Goal: Transaction & Acquisition: Purchase product/service

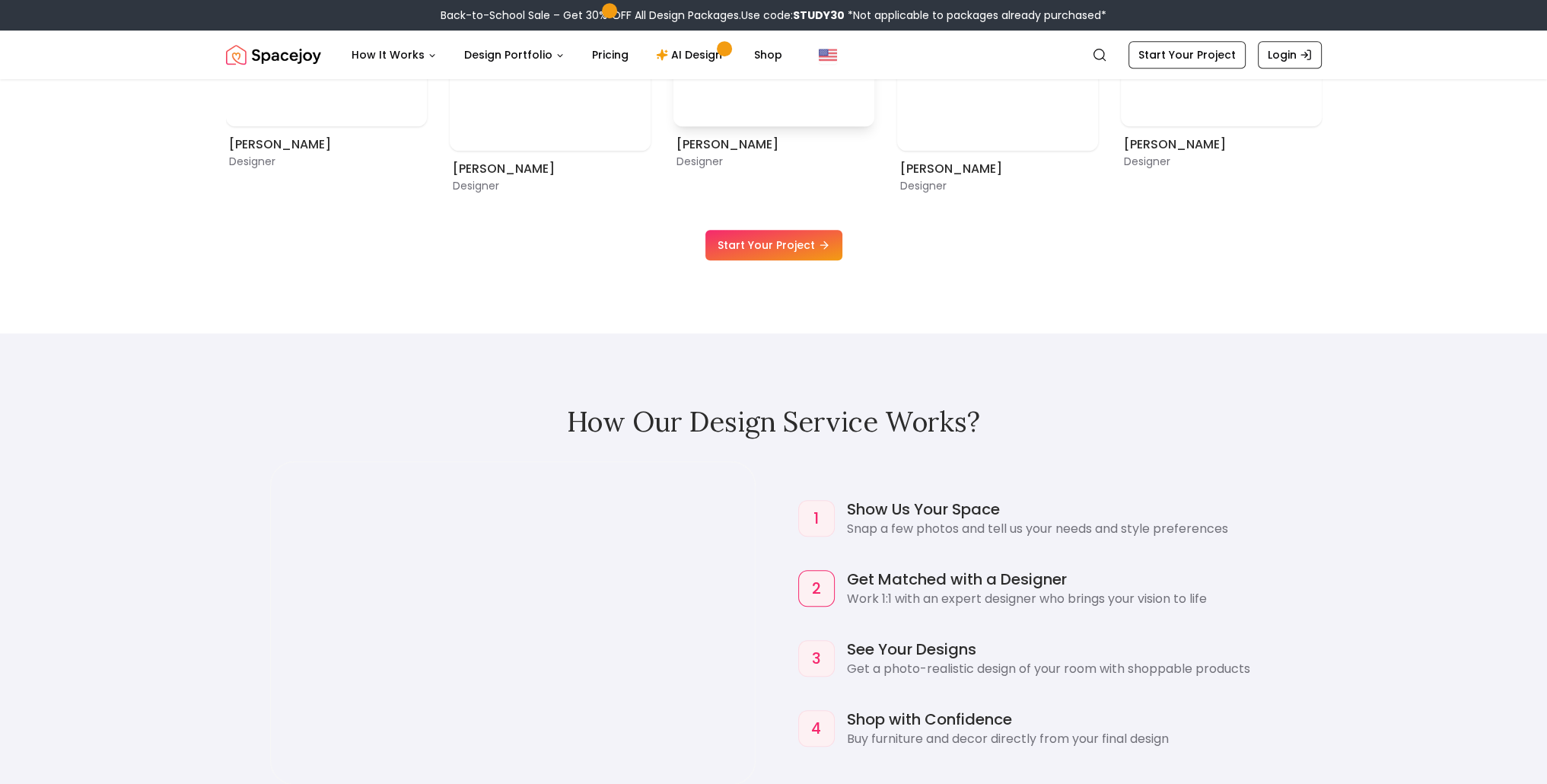
scroll to position [1370, 0]
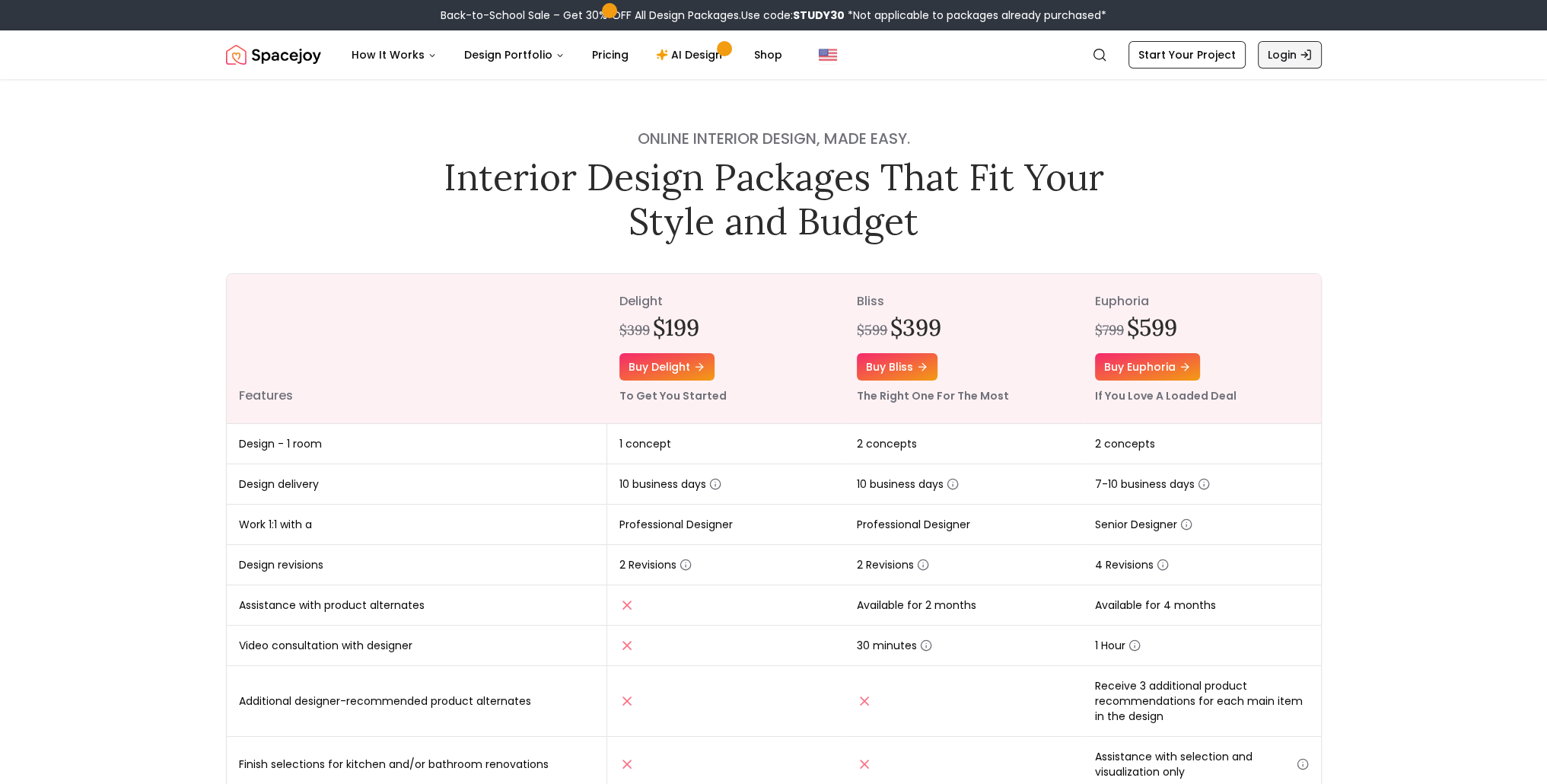
click at [1289, 53] on link "Login" at bounding box center [1289, 54] width 64 height 27
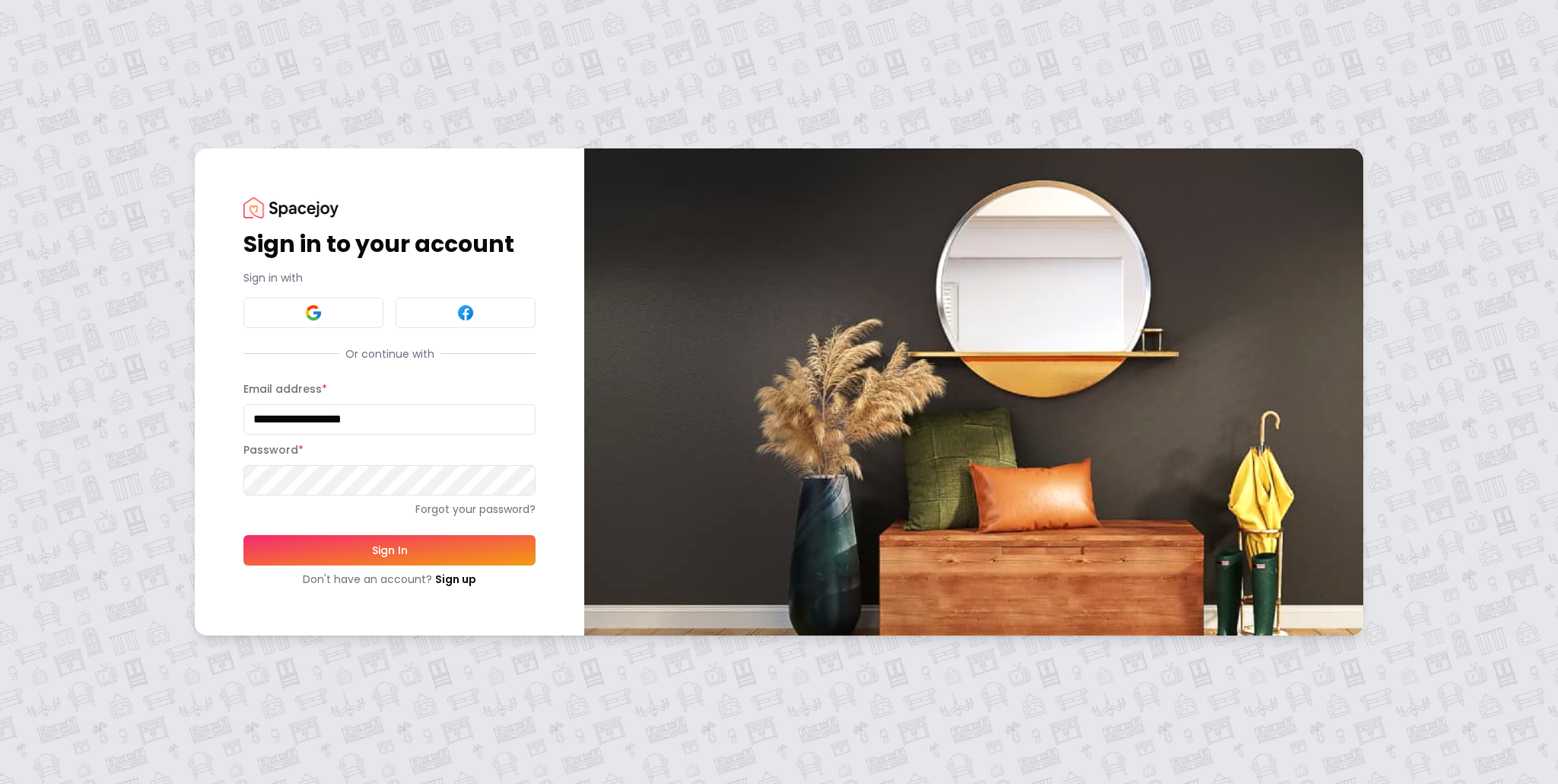
click at [426, 547] on button "Sign In" at bounding box center [389, 550] width 292 height 31
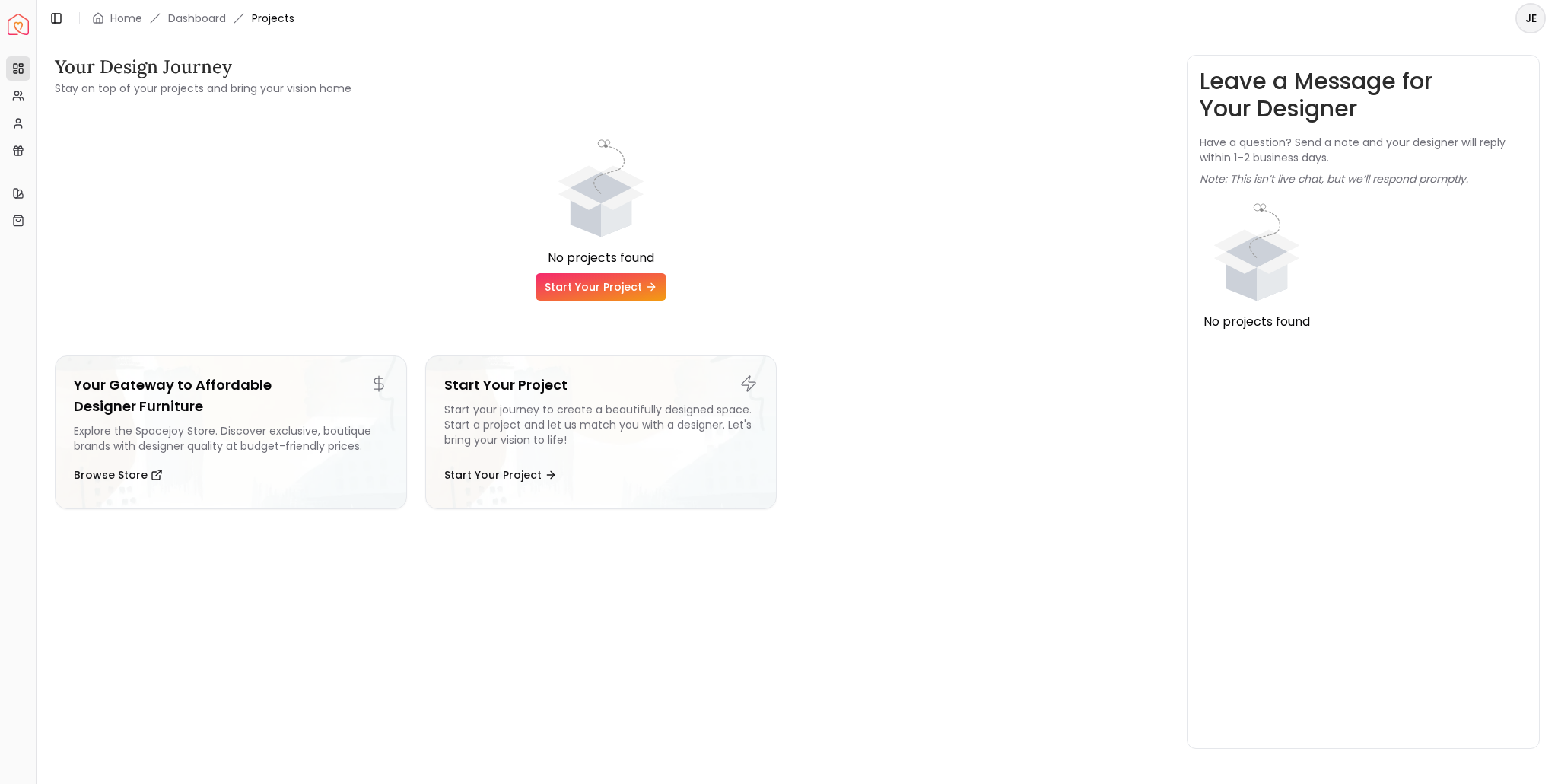
click at [597, 286] on link "Start Your Project" at bounding box center [601, 286] width 131 height 27
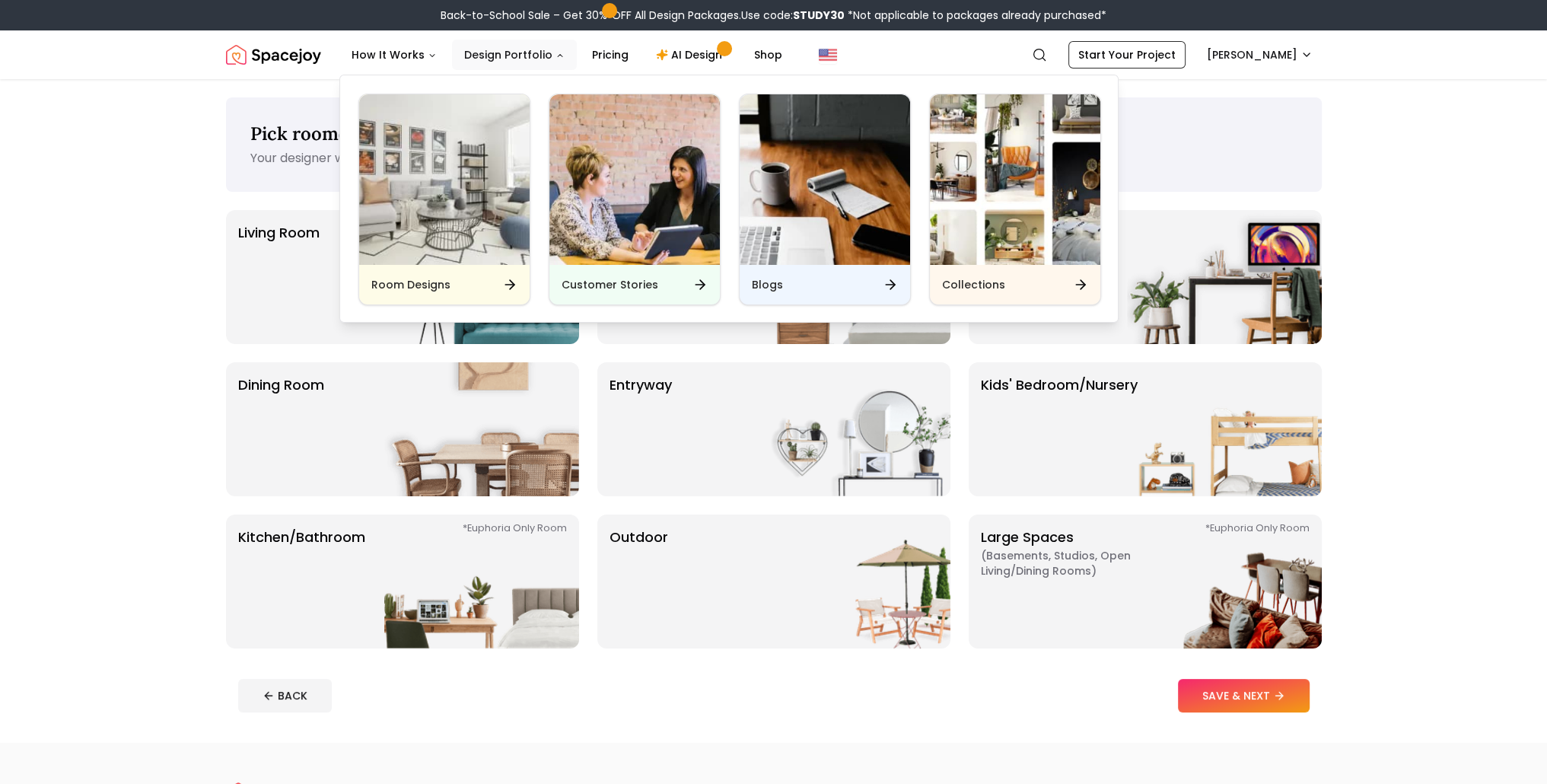
click at [538, 56] on button "Design Portfolio" at bounding box center [514, 55] width 125 height 31
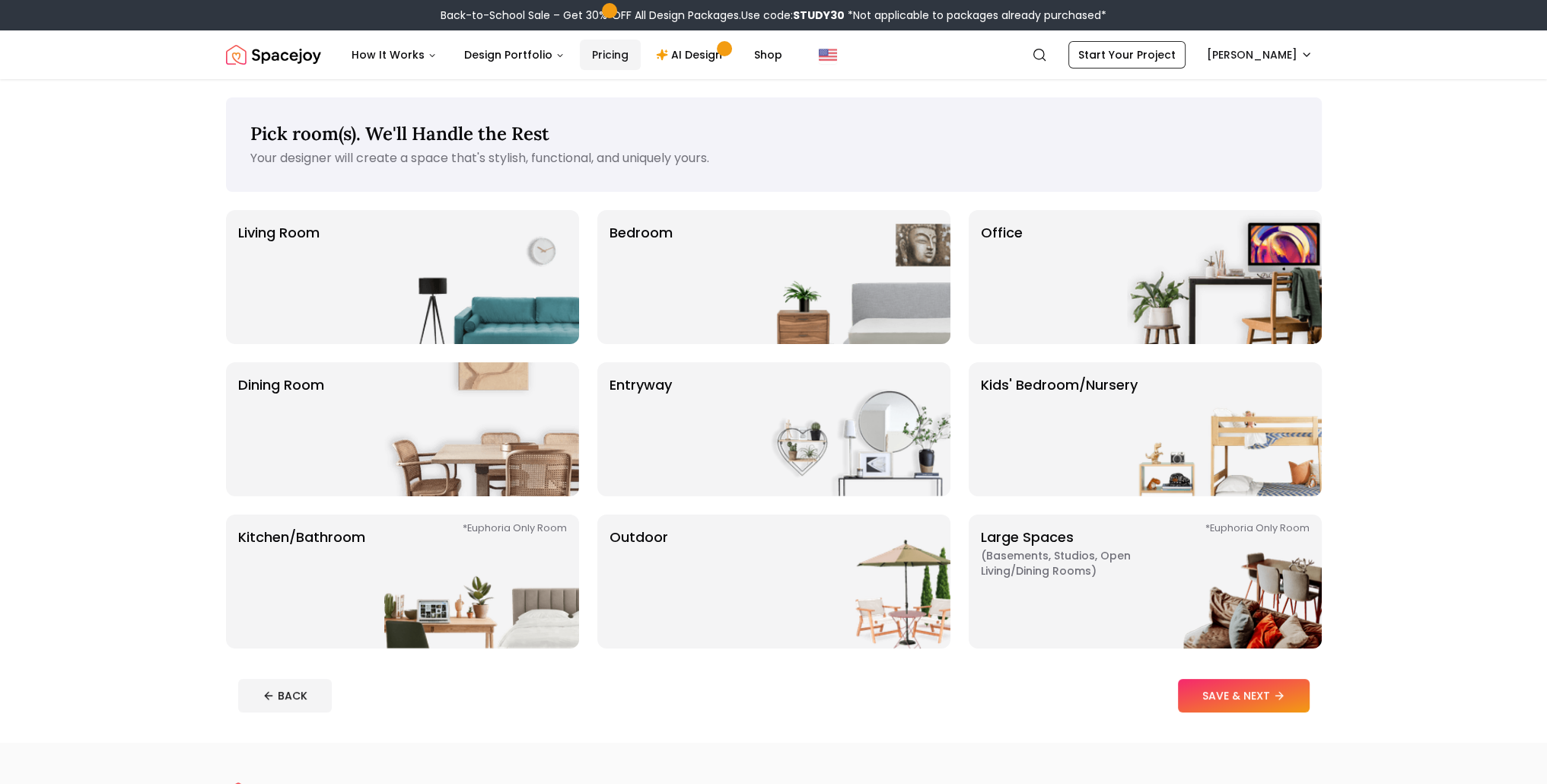
click at [610, 56] on link "Pricing" at bounding box center [610, 55] width 61 height 31
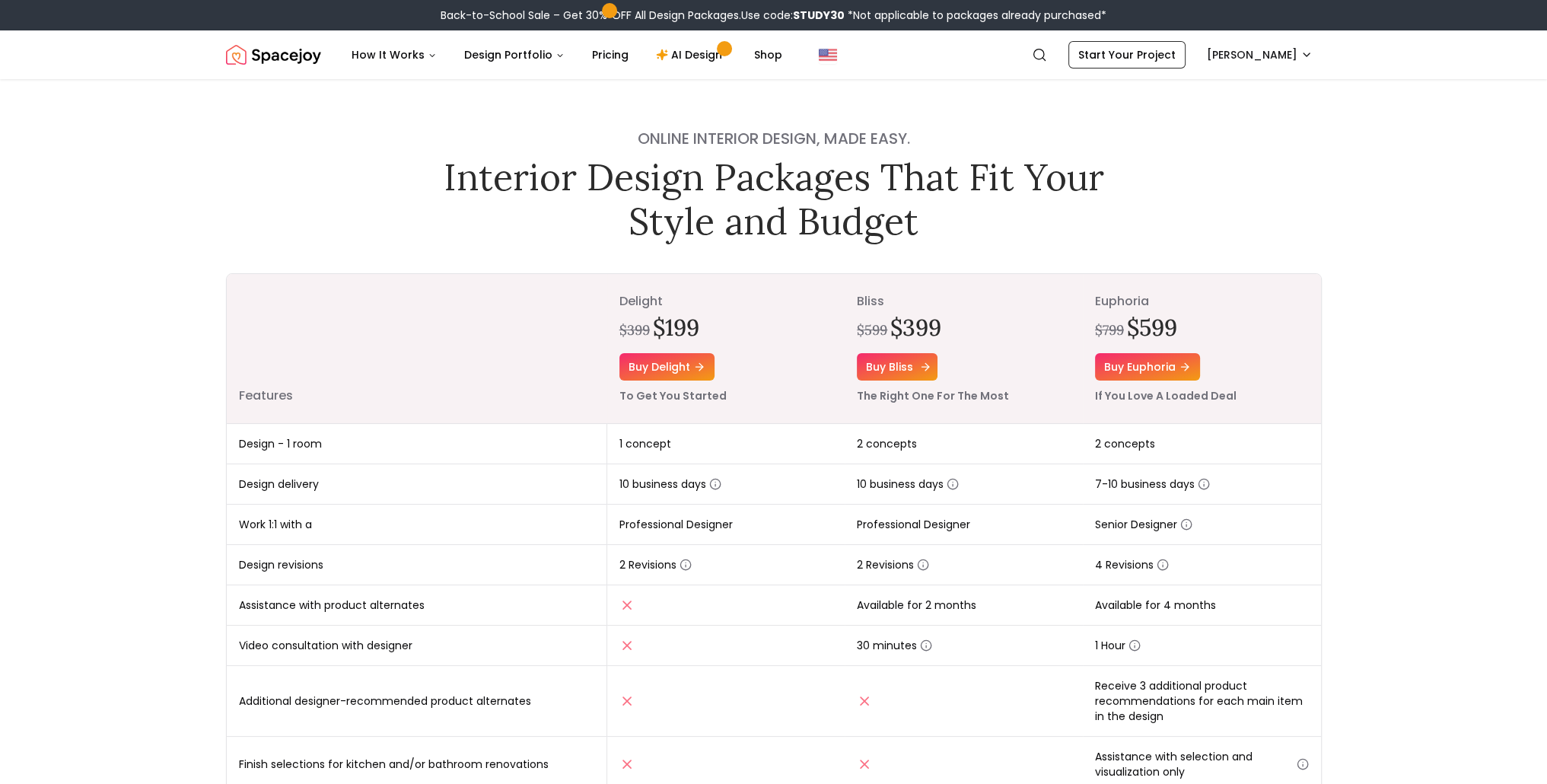
click at [911, 359] on link "Buy bliss" at bounding box center [897, 366] width 81 height 27
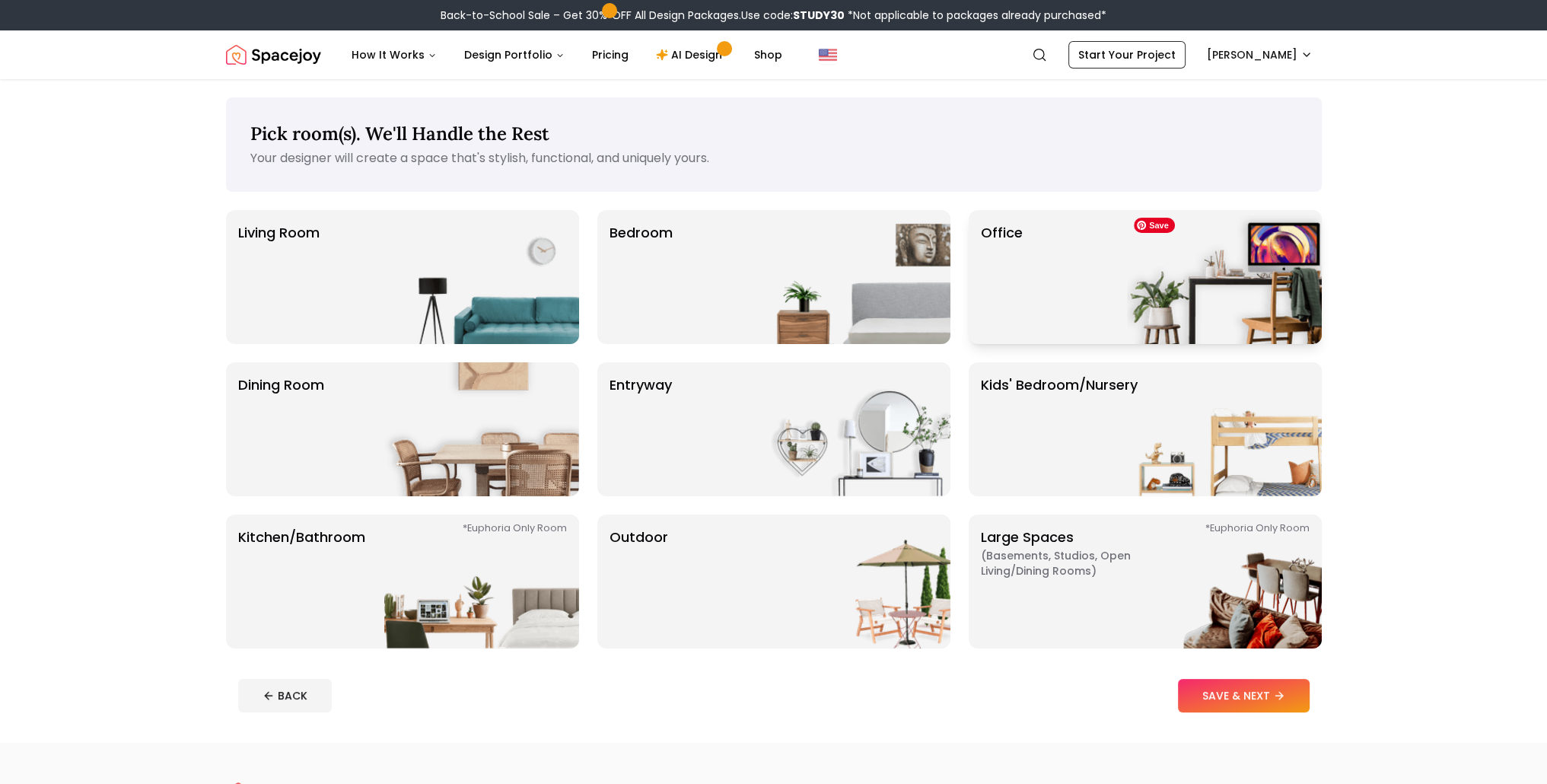
click at [1149, 275] on img at bounding box center [1224, 277] width 195 height 134
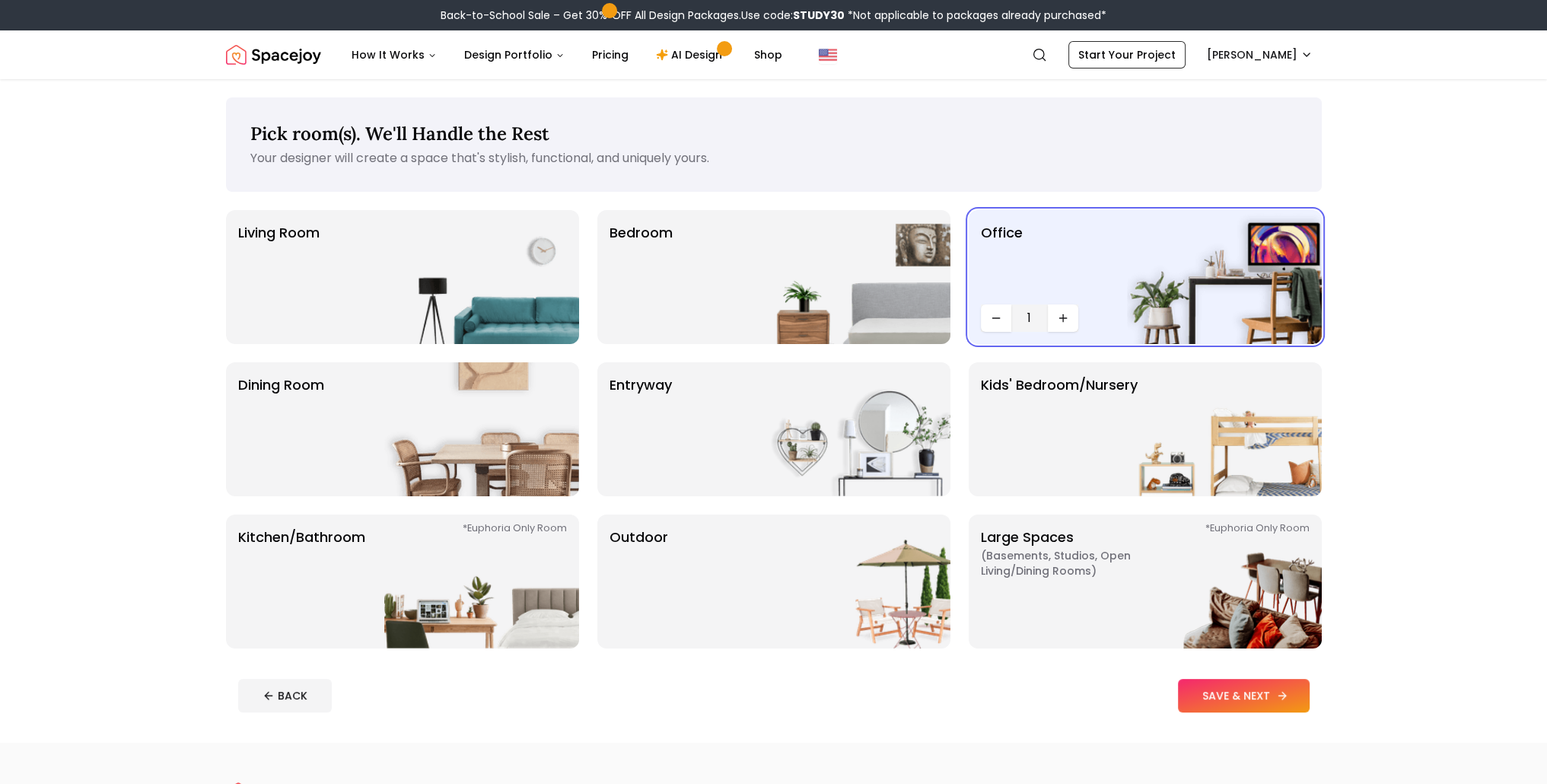
click at [1229, 688] on button "SAVE & NEXT" at bounding box center [1243, 695] width 131 height 33
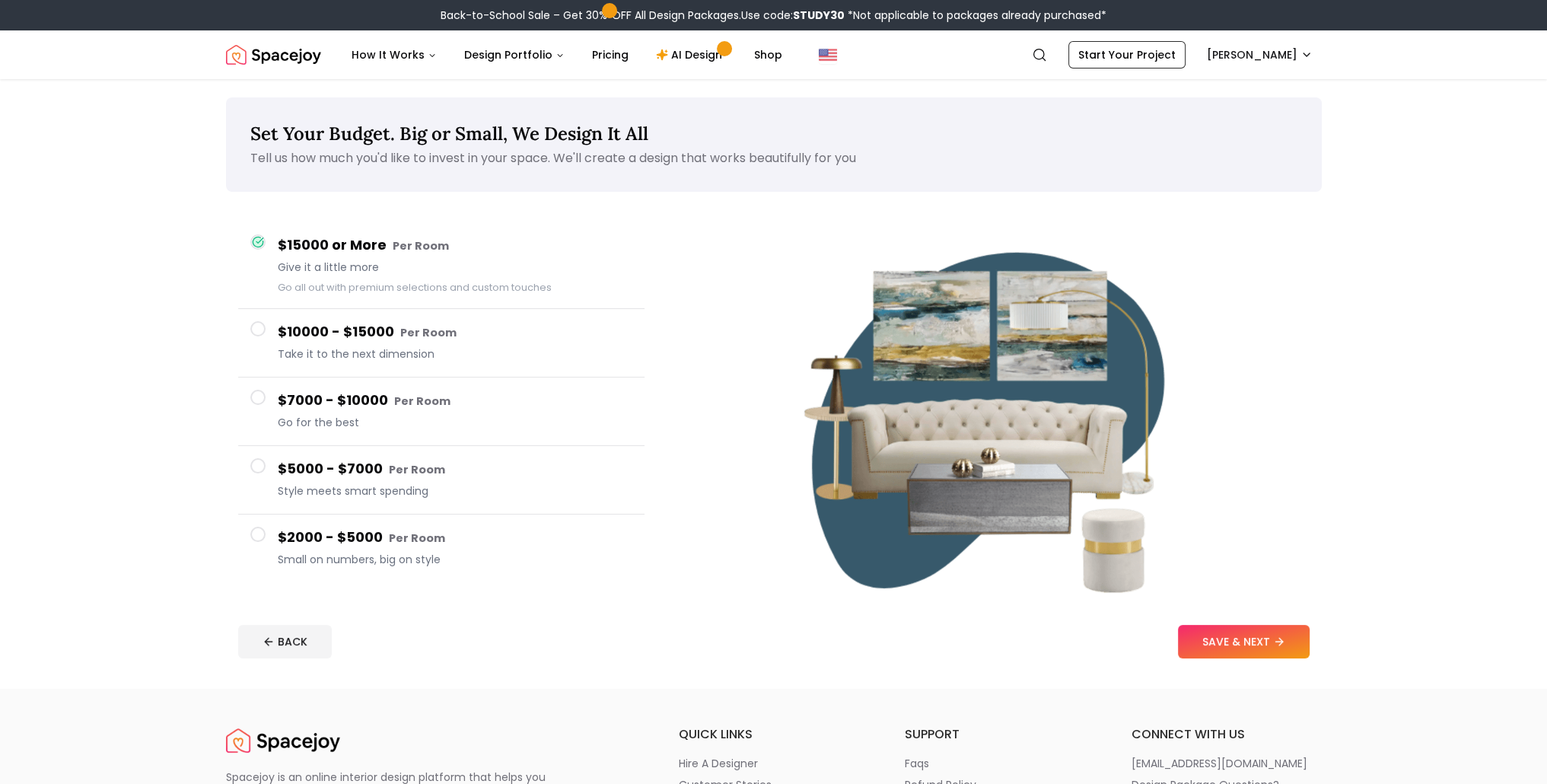
click at [254, 395] on span at bounding box center [258, 398] width 15 height 15
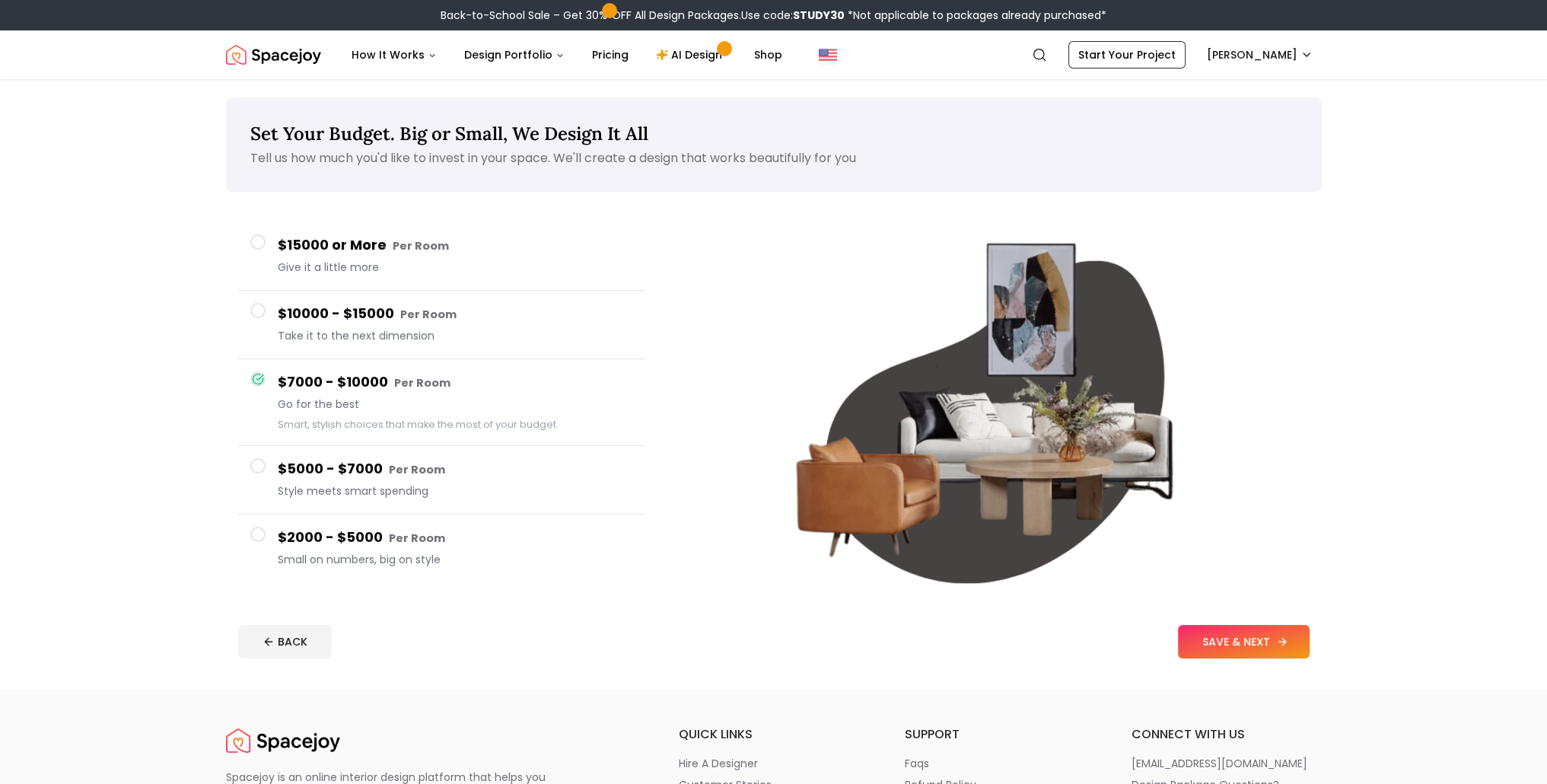
click at [1239, 646] on button "SAVE & NEXT" at bounding box center [1243, 641] width 131 height 33
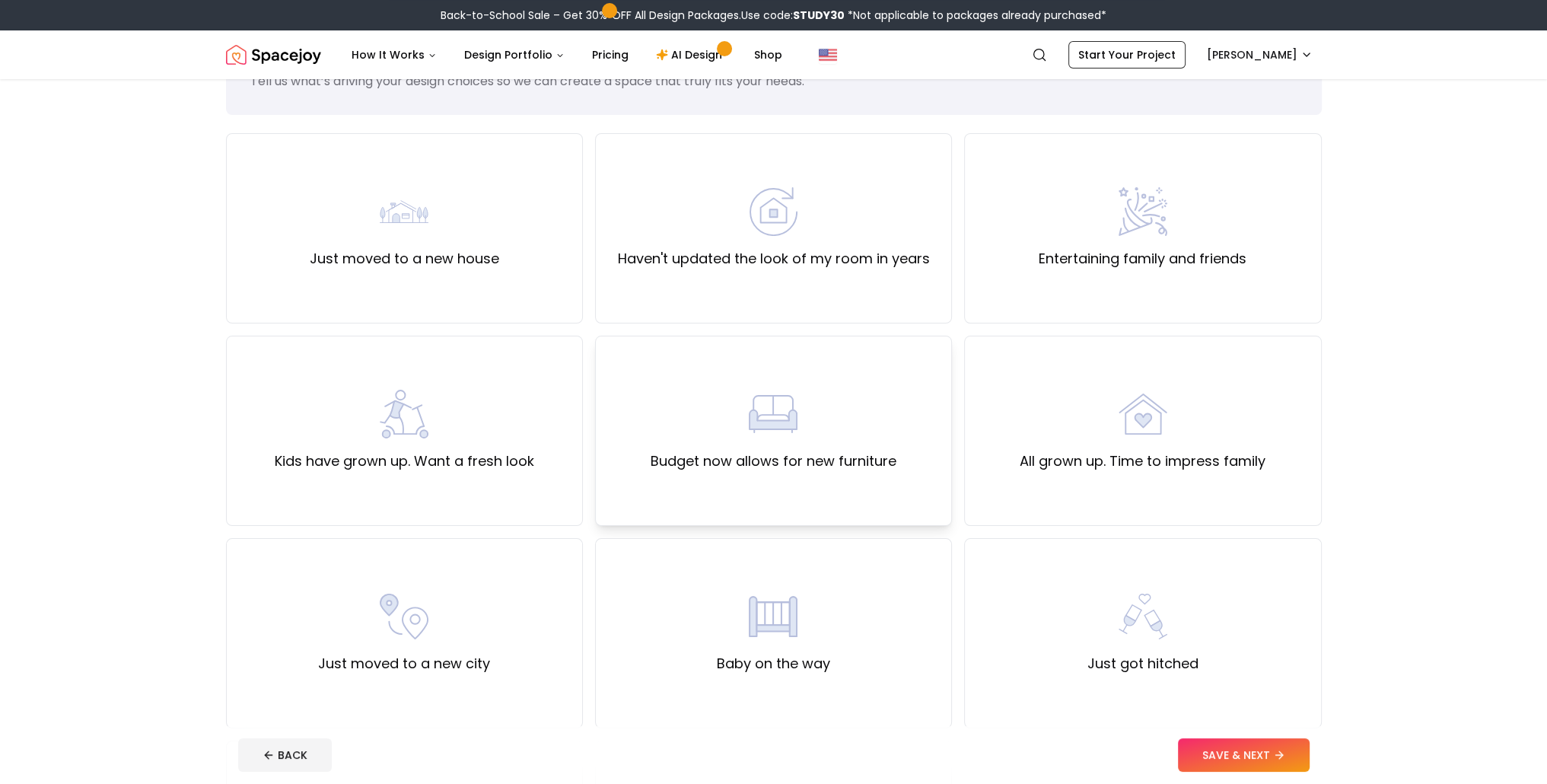
scroll to position [76, 0]
click at [448, 258] on label "Just moved to a new house" at bounding box center [403, 259] width 189 height 21
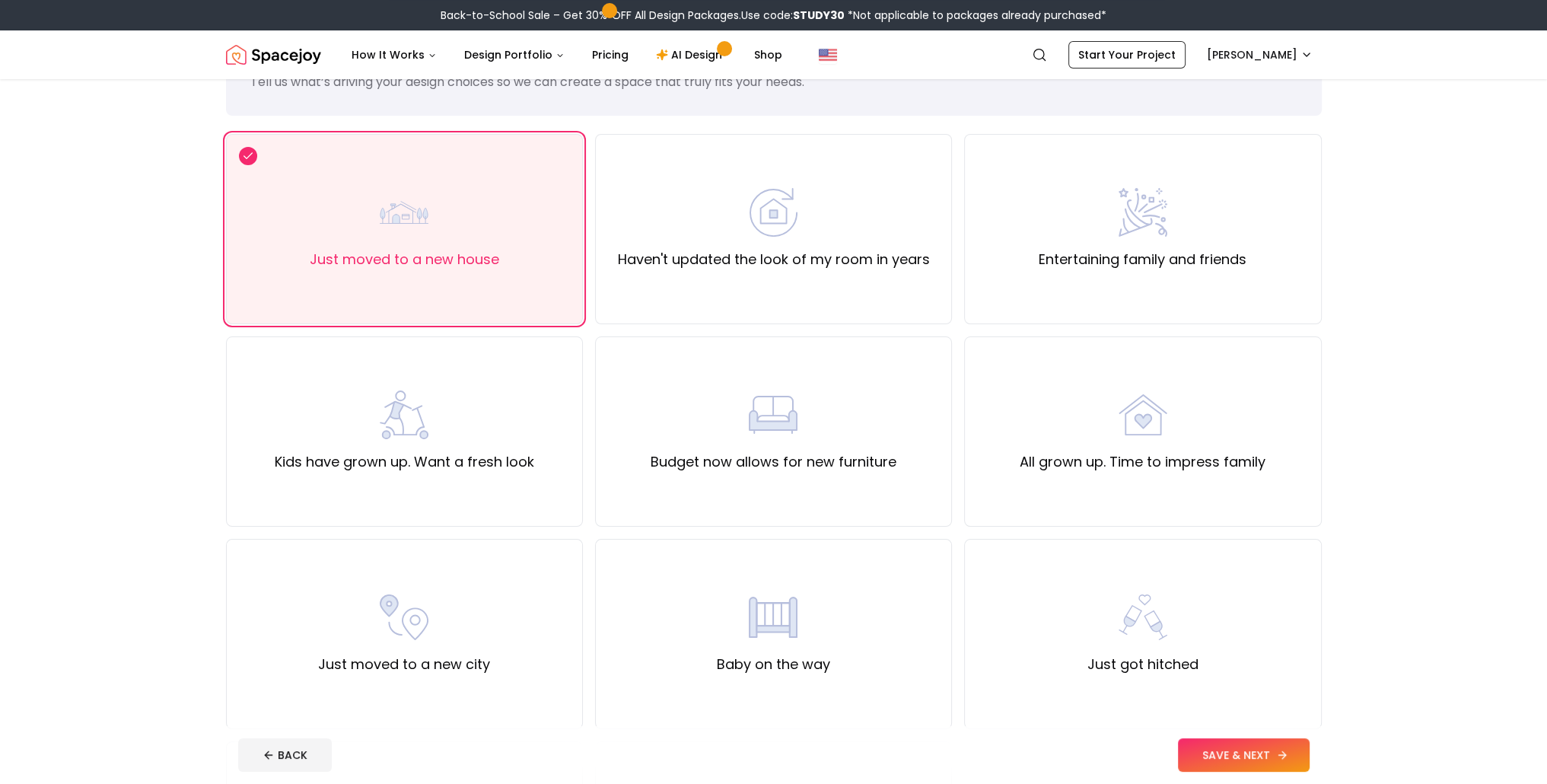
click at [1192, 755] on button "SAVE & NEXT" at bounding box center [1243, 754] width 131 height 33
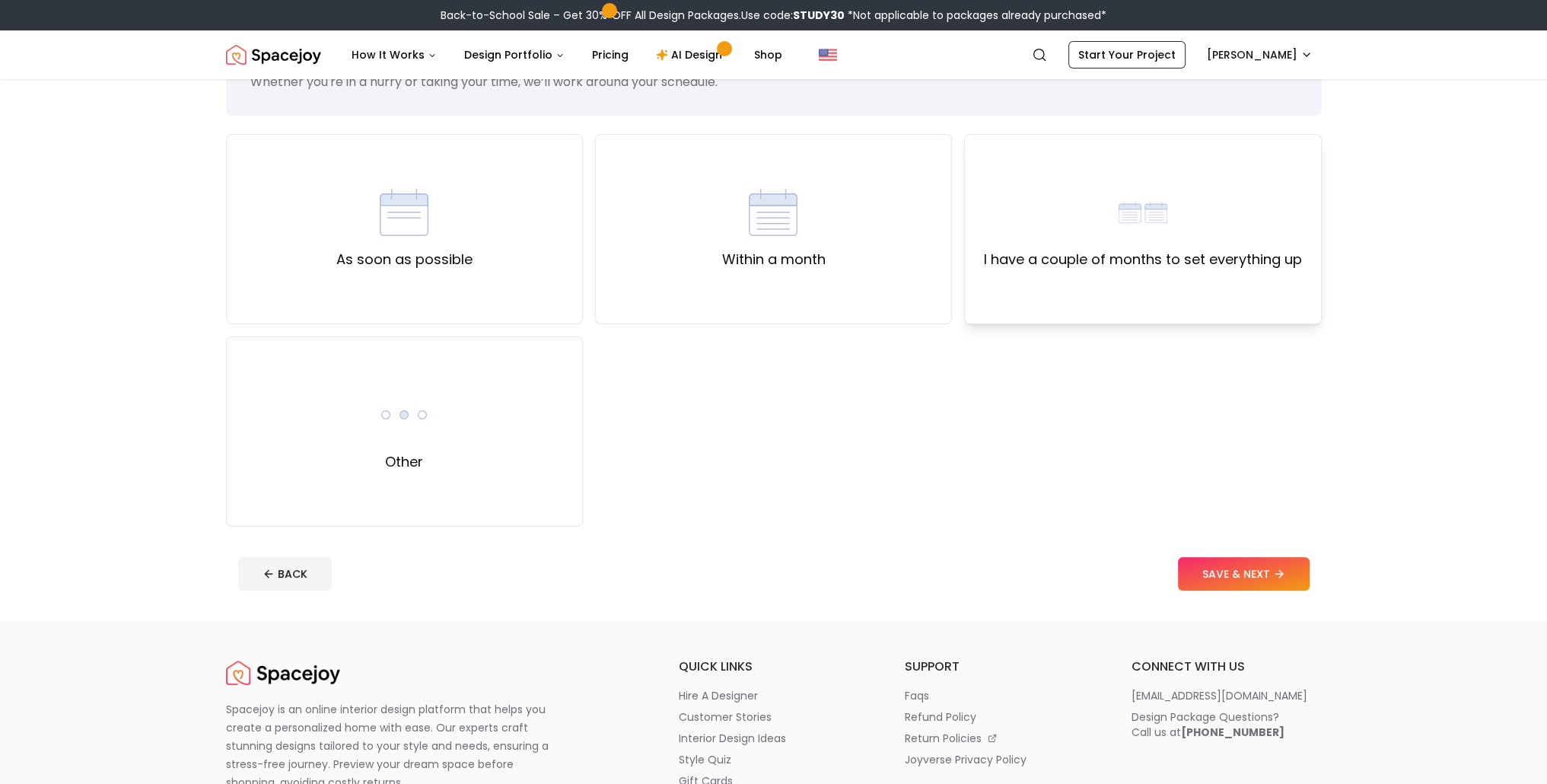
click at [1129, 251] on label "I have a couple of months to set everything up" at bounding box center [1143, 259] width 318 height 21
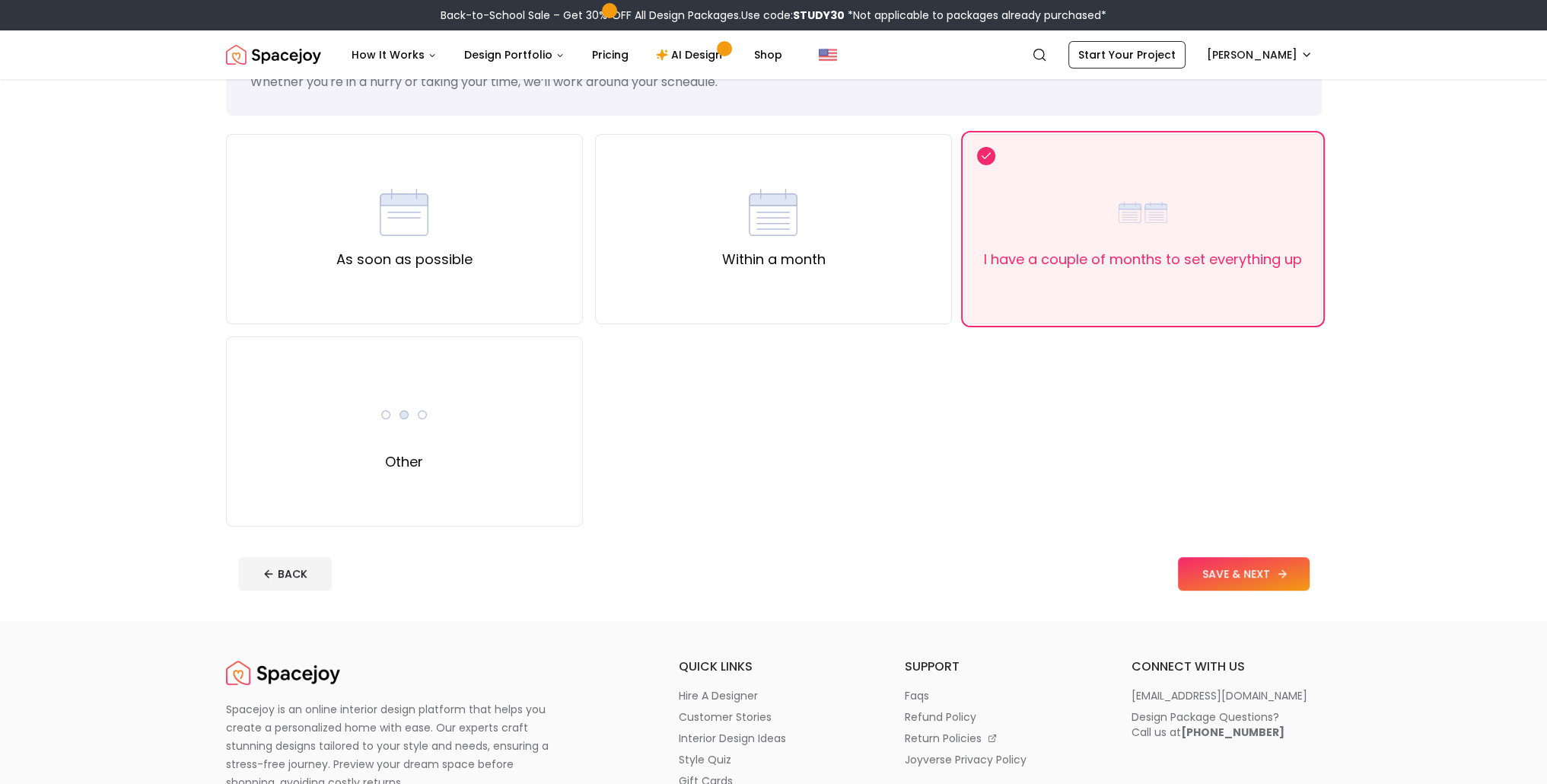
click at [1259, 570] on button "SAVE & NEXT" at bounding box center [1243, 573] width 131 height 33
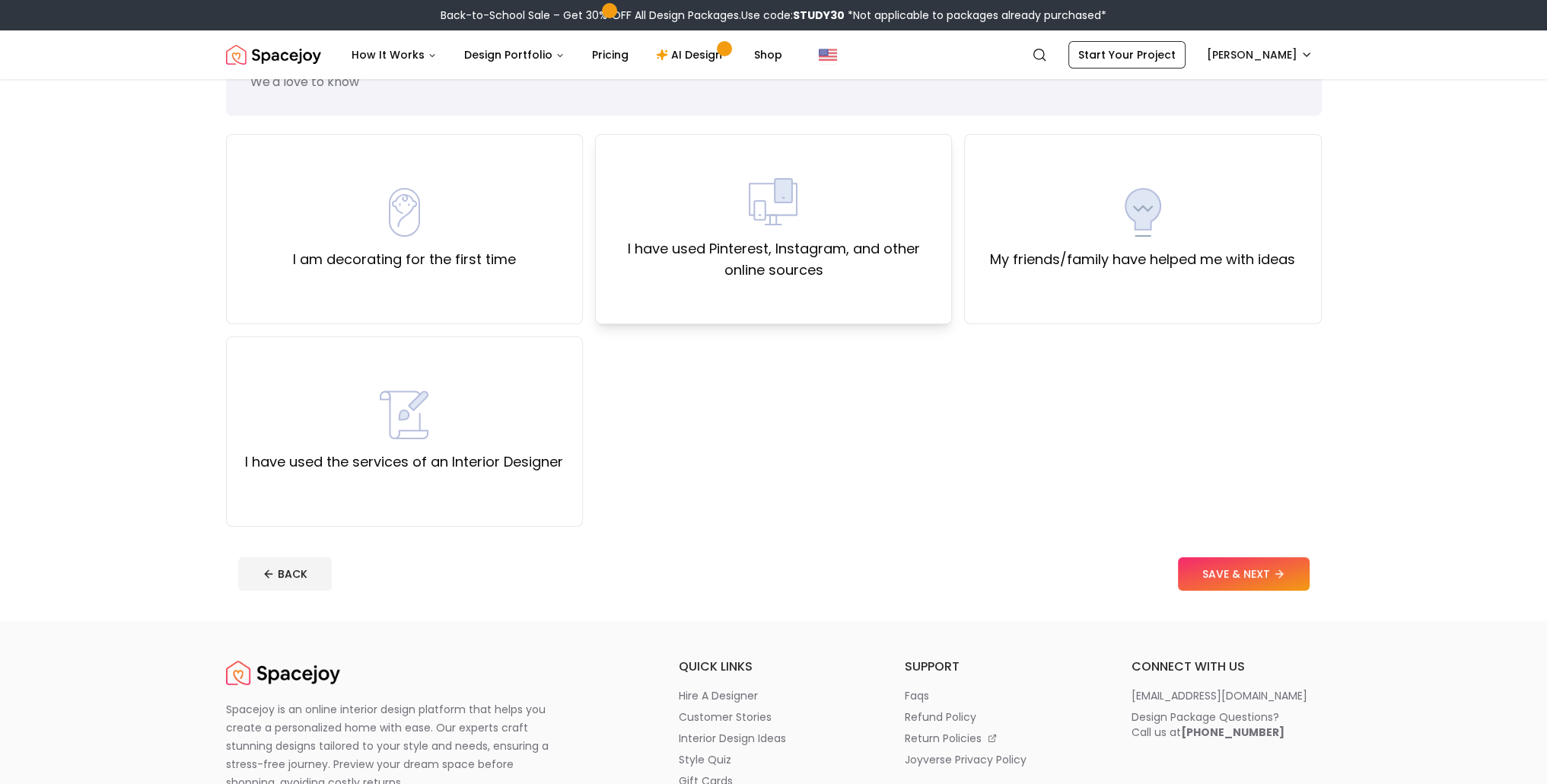
click at [773, 245] on label "I have used Pinterest, Instagram, and other online sources" at bounding box center [773, 259] width 331 height 42
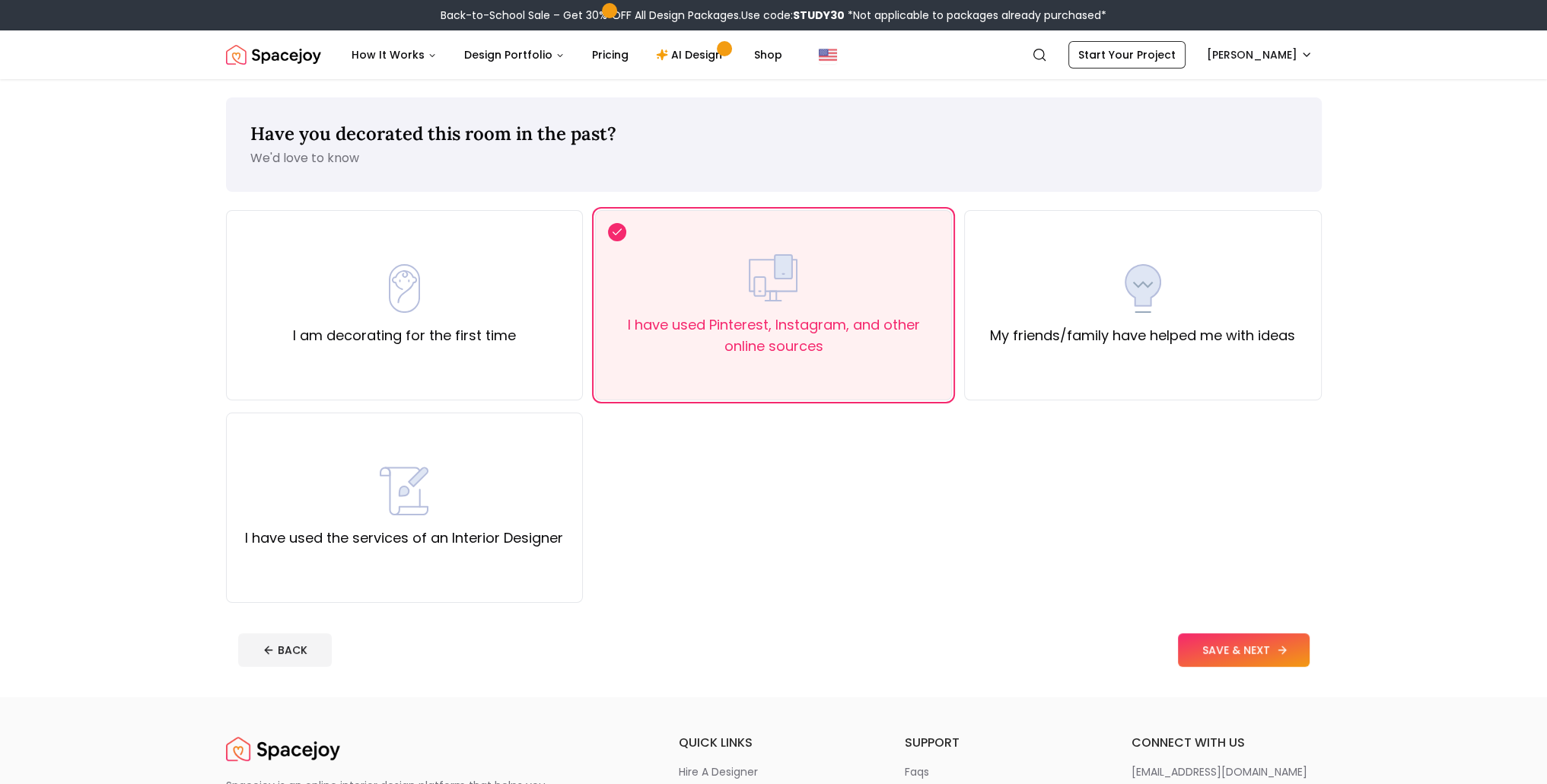
click at [1266, 660] on button "SAVE & NEXT" at bounding box center [1243, 649] width 131 height 33
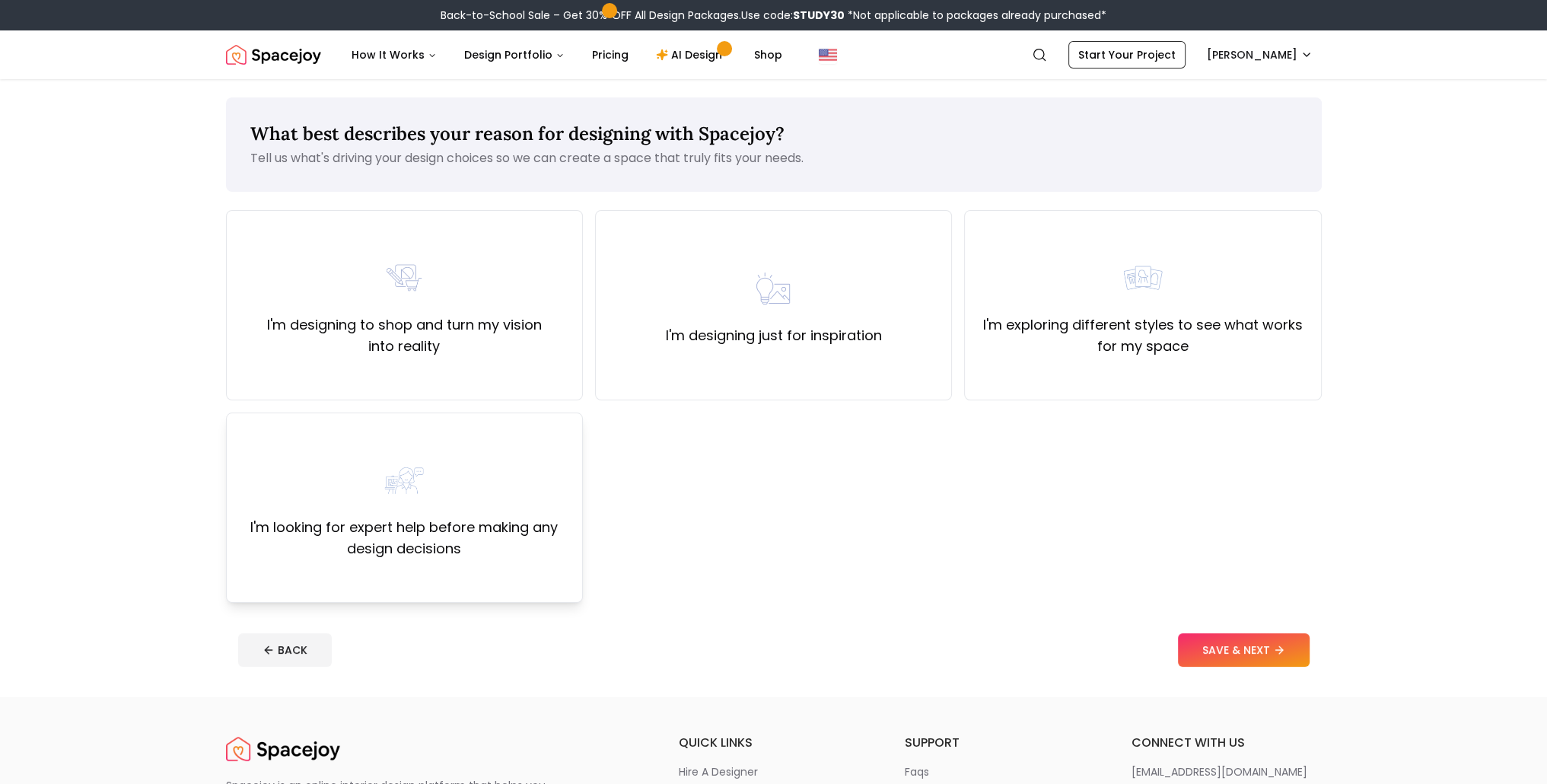
click at [431, 514] on div "I'm looking for expert help before making any design decisions" at bounding box center [404, 508] width 331 height 103
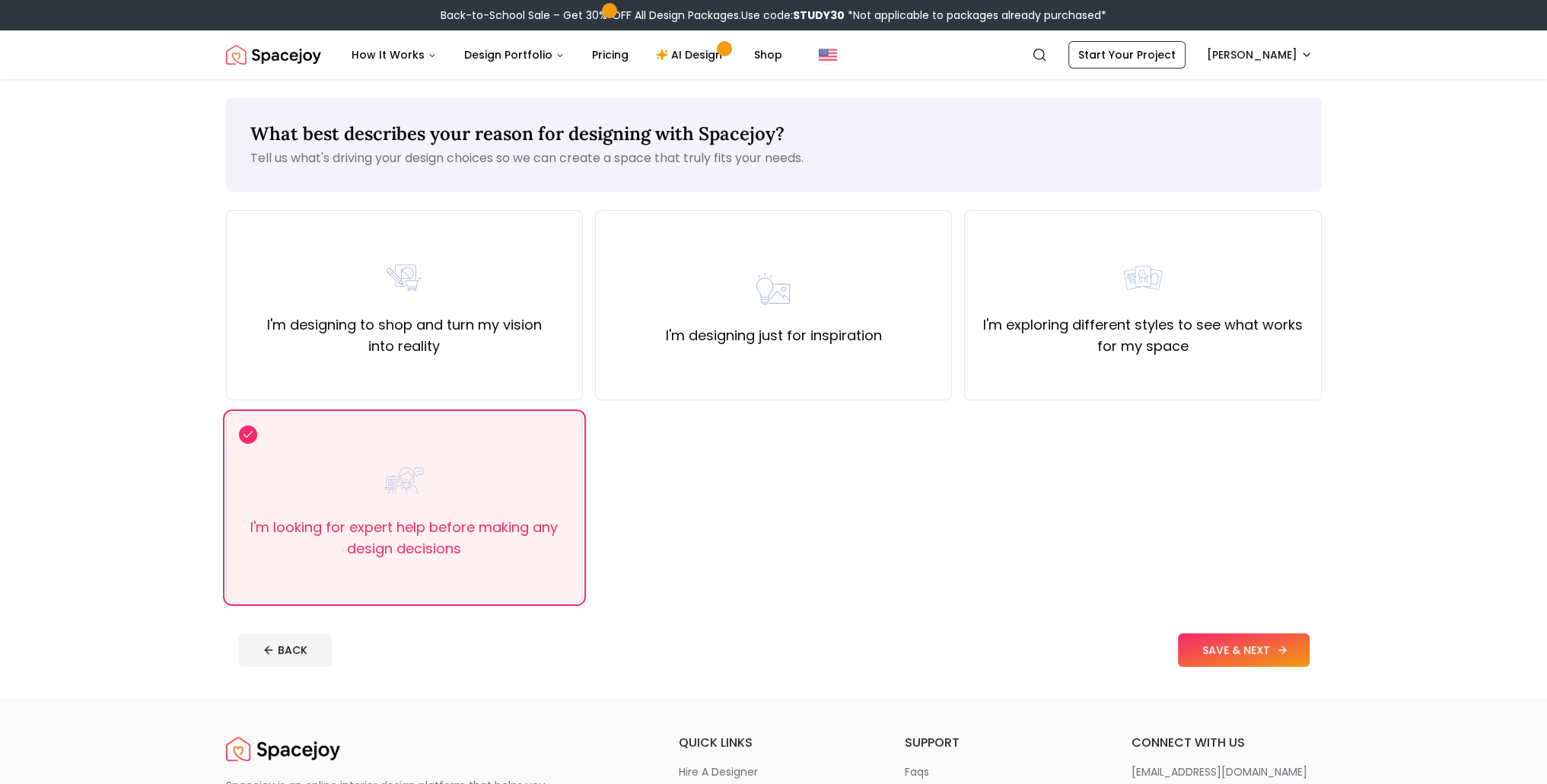
click at [1229, 638] on button "SAVE & NEXT" at bounding box center [1243, 649] width 131 height 33
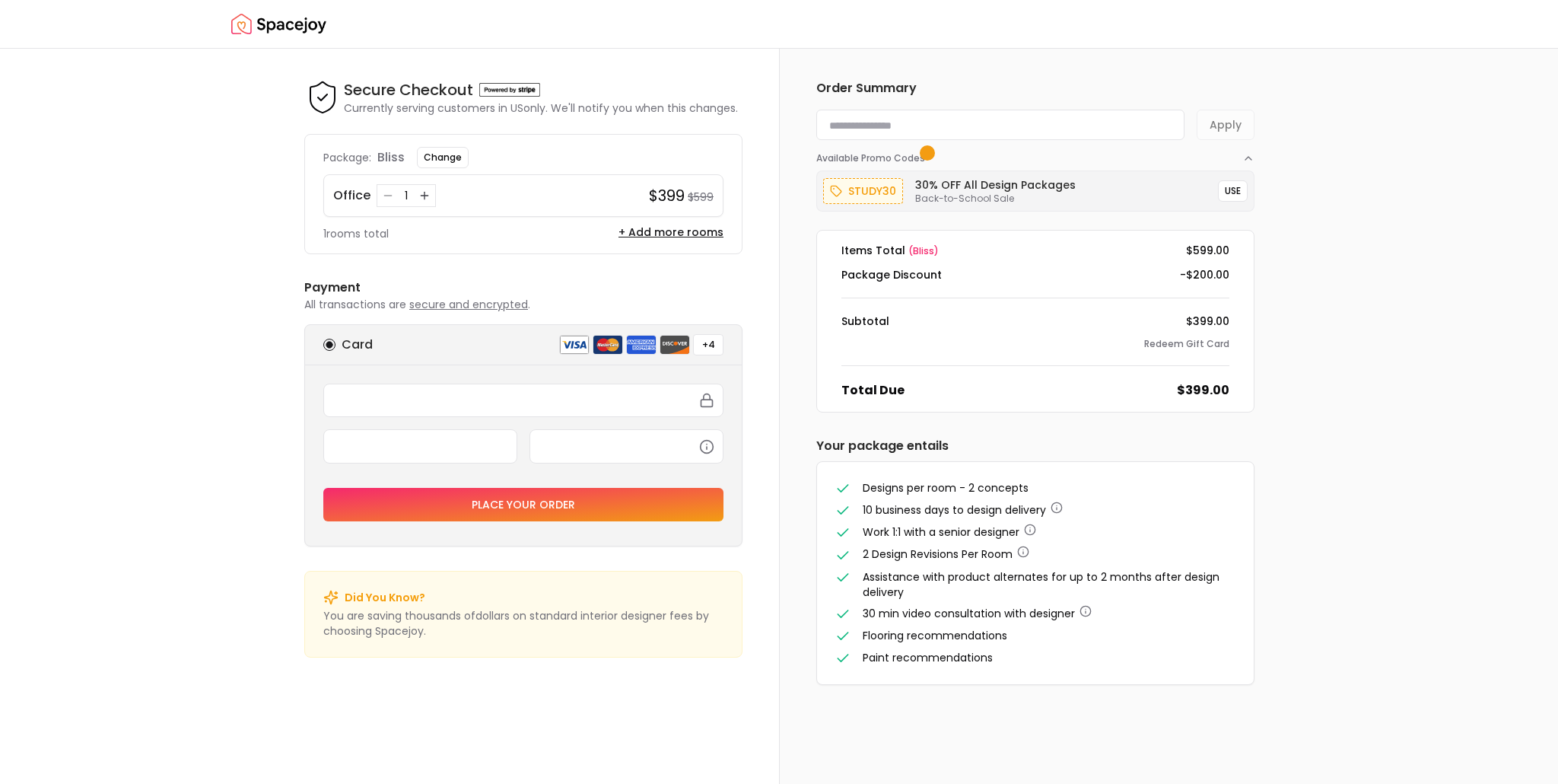
click at [847, 124] on input at bounding box center [1000, 125] width 368 height 31
paste input "*********"
type input "*********"
click at [1217, 131] on button "Apply" at bounding box center [1226, 125] width 58 height 31
